Goal: Navigation & Orientation: Find specific page/section

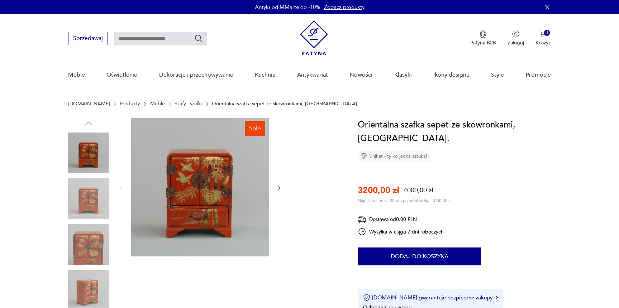
click at [277, 187] on icon "button" at bounding box center [280, 188] width 6 height 6
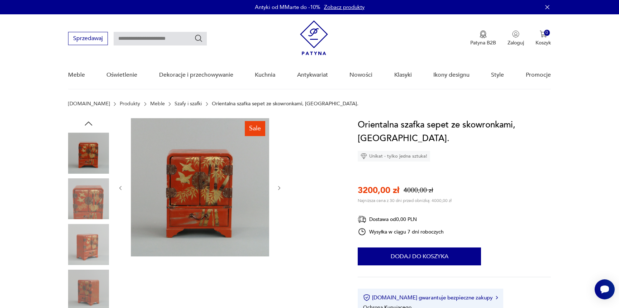
click at [277, 187] on icon "button" at bounding box center [280, 188] width 6 height 6
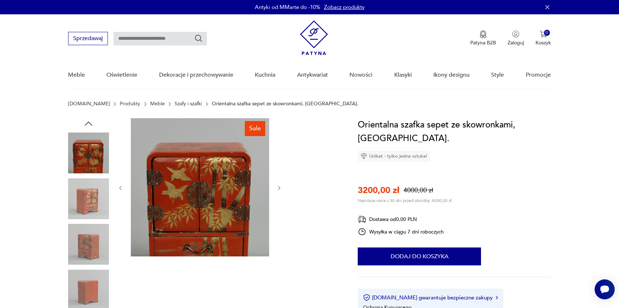
click at [277, 187] on icon "button" at bounding box center [280, 188] width 6 height 6
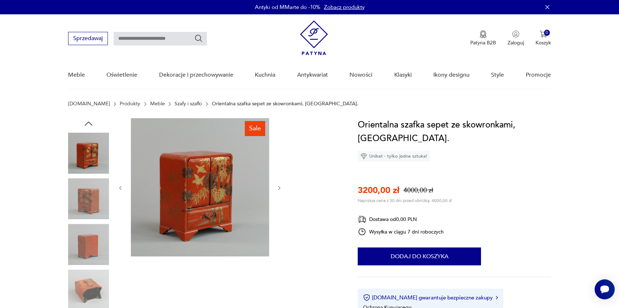
click at [277, 187] on icon "button" at bounding box center [280, 188] width 6 height 6
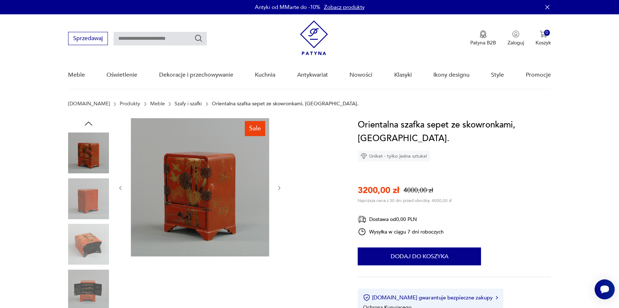
click at [277, 187] on icon "button" at bounding box center [280, 188] width 6 height 6
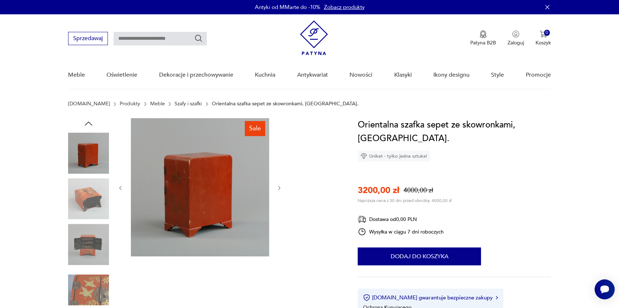
click at [175, 103] on link "Szafy i szafki" at bounding box center [188, 104] width 27 height 6
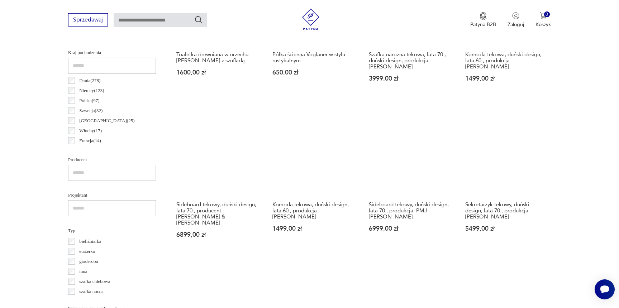
scroll to position [703, 0]
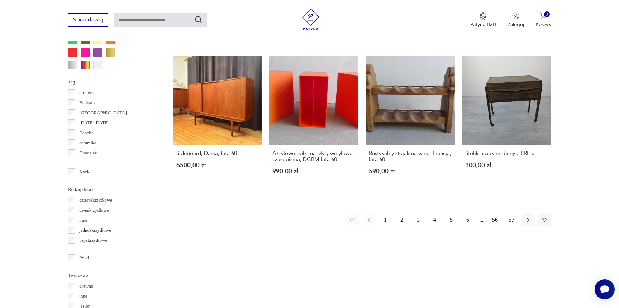
click at [399, 214] on button "2" at bounding box center [402, 220] width 13 height 13
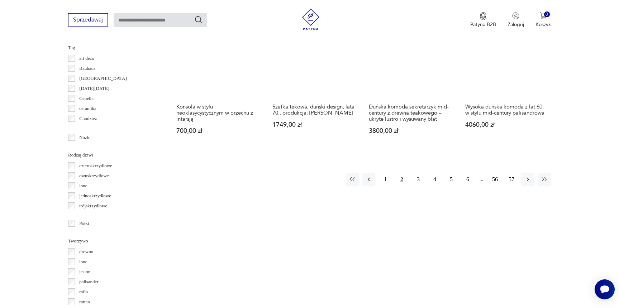
scroll to position [740, 0]
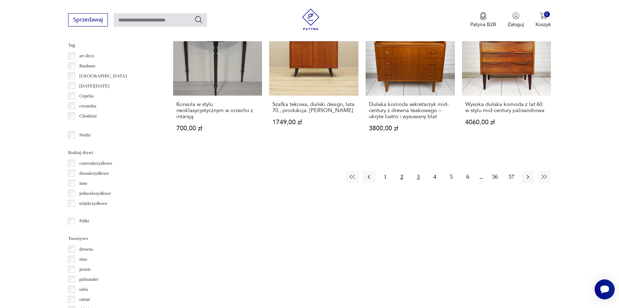
click at [419, 171] on button "3" at bounding box center [418, 177] width 13 height 13
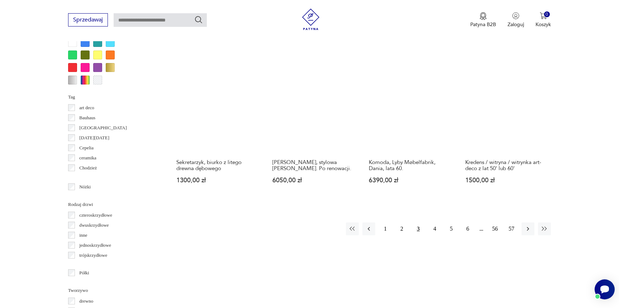
scroll to position [683, 0]
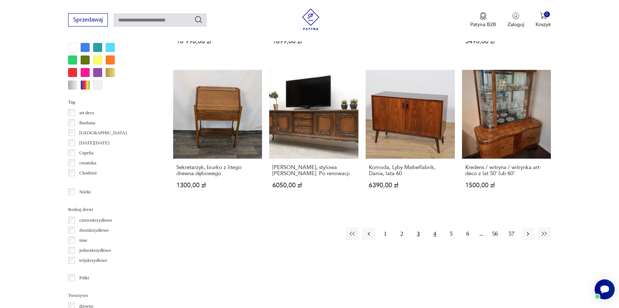
click at [434, 232] on button "4" at bounding box center [435, 234] width 13 height 13
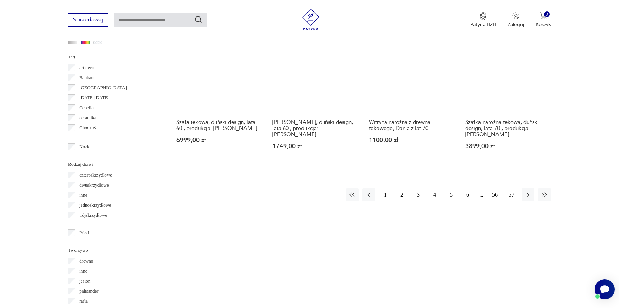
scroll to position [731, 0]
